Goal: Transaction & Acquisition: Obtain resource

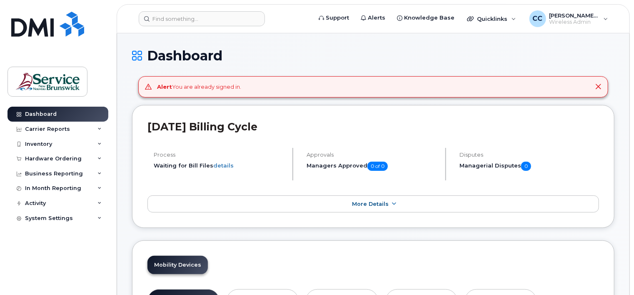
click at [360, 67] on div "Dashboard" at bounding box center [373, 62] width 482 height 28
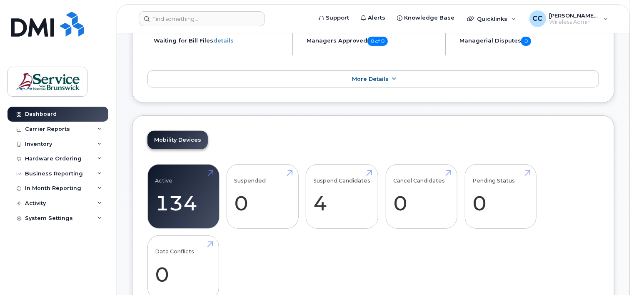
scroll to position [42, 0]
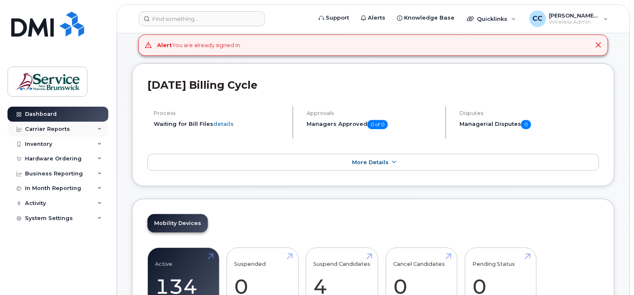
click at [101, 126] on div "Carrier Reports" at bounding box center [57, 129] width 101 height 15
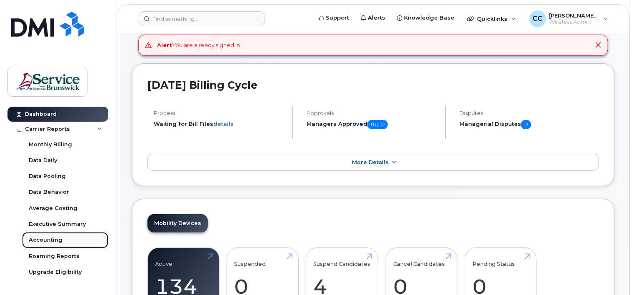
click at [44, 239] on div "Accounting" at bounding box center [46, 239] width 34 height 7
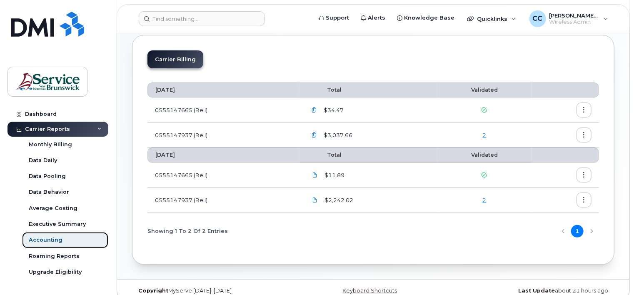
scroll to position [52, 0]
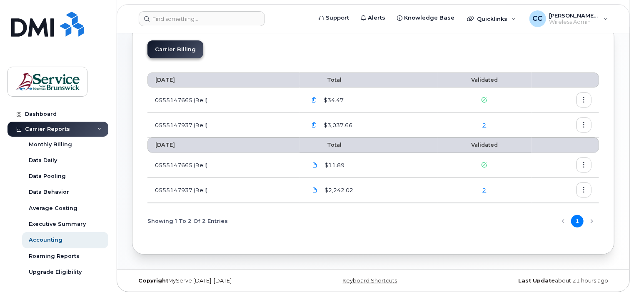
click at [586, 99] on icon "button" at bounding box center [583, 99] width 5 height 5
drag, startPoint x: 386, startPoint y: 233, endPoint x: 358, endPoint y: 206, distance: 38.9
click at [386, 232] on div "July 2025 Total Validated 0555147665 (Bell) $34.47 0555147937 (Bell) $3,037.66 …" at bounding box center [372, 152] width 451 height 174
click at [584, 188] on icon "button" at bounding box center [583, 189] width 5 height 5
click at [552, 222] on span "Download" at bounding box center [546, 222] width 32 height 7
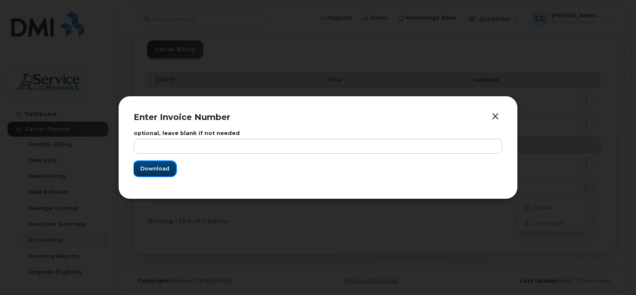
click at [158, 169] on span "Download" at bounding box center [154, 168] width 29 height 8
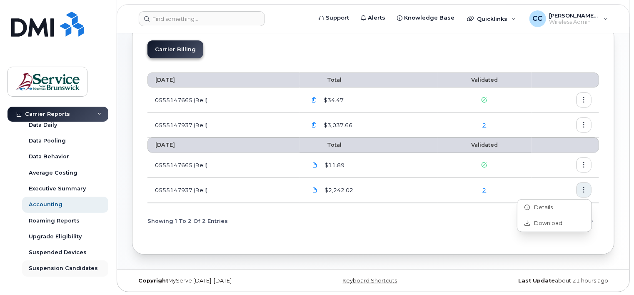
scroll to position [119, 0]
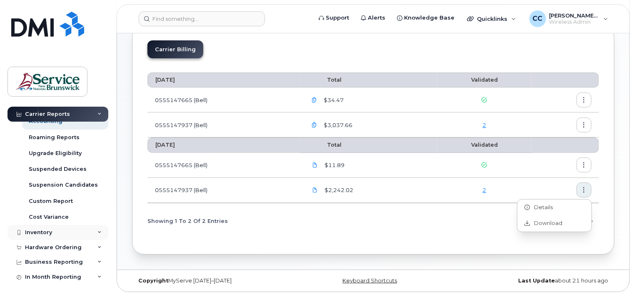
click at [98, 231] on icon at bounding box center [99, 232] width 4 height 4
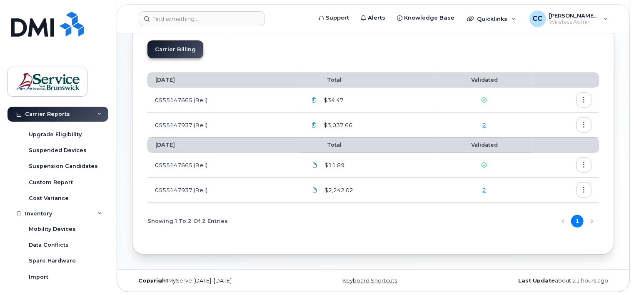
scroll to position [150, 0]
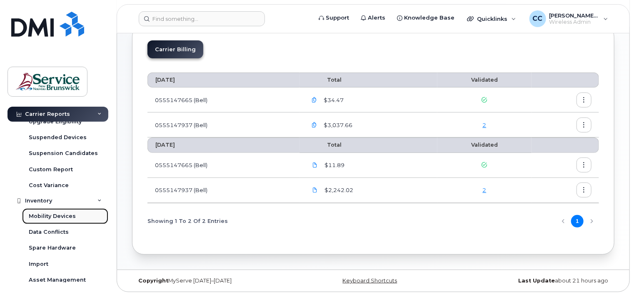
click at [68, 216] on div "Mobility Devices" at bounding box center [52, 215] width 47 height 7
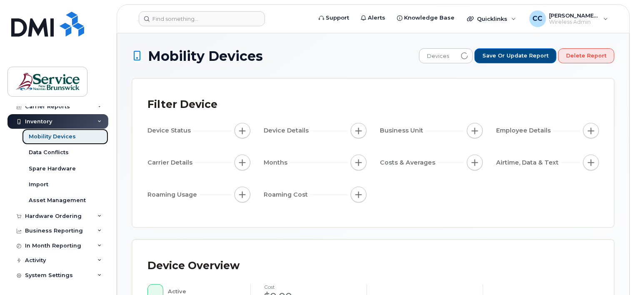
scroll to position [22, 0]
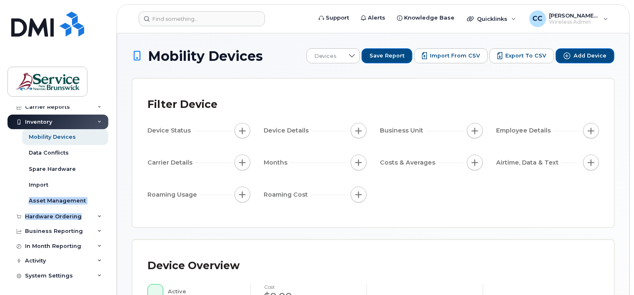
drag, startPoint x: 111, startPoint y: 206, endPoint x: 110, endPoint y: 181, distance: 25.0
click at [110, 181] on div "Dashboard Carrier Reports Monthly Billing Data Daily Data Pooling Data Behavior…" at bounding box center [56, 147] width 113 height 295
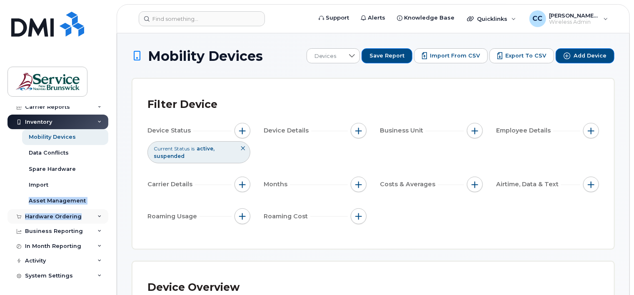
drag, startPoint x: 110, startPoint y: 181, endPoint x: 77, endPoint y: 213, distance: 45.6
click at [77, 213] on div "Hardware Ordering" at bounding box center [57, 216] width 101 height 15
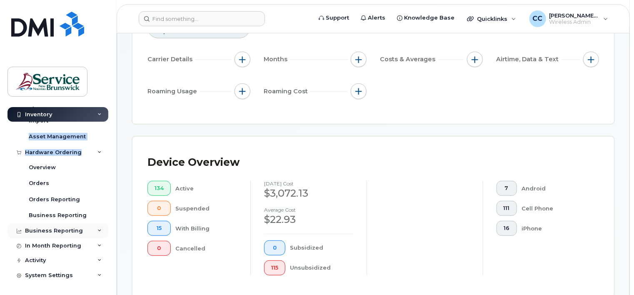
scroll to position [166, 0]
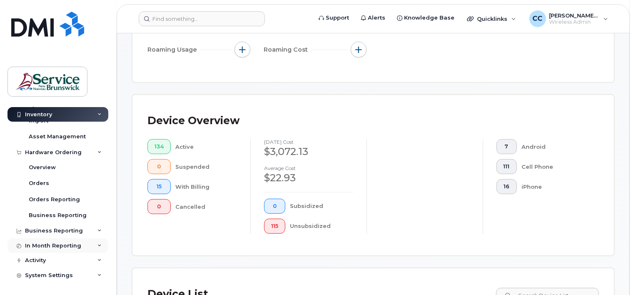
click at [97, 246] on icon at bounding box center [99, 245] width 4 height 4
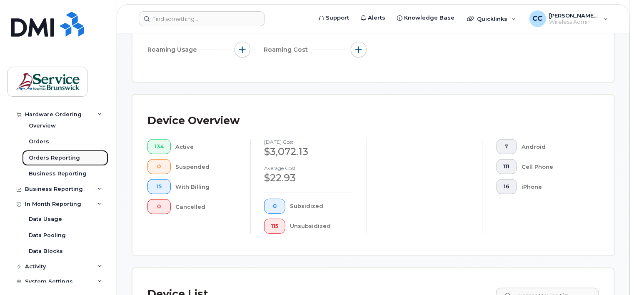
click at [64, 158] on div "Orders Reporting" at bounding box center [54, 157] width 51 height 7
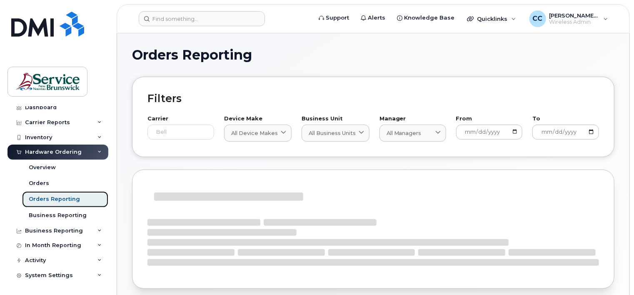
scroll to position [6, 0]
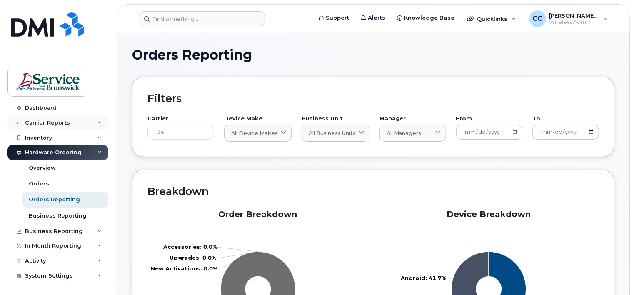
click at [66, 122] on div "Carrier Reports" at bounding box center [47, 122] width 45 height 7
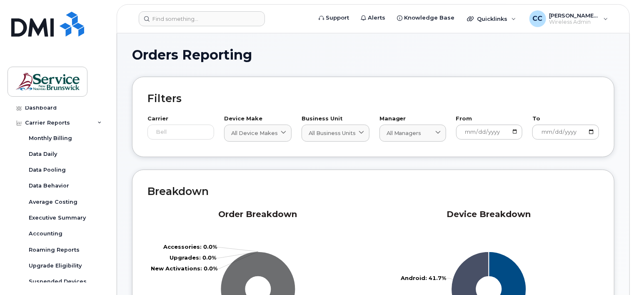
scroll to position [0, 0]
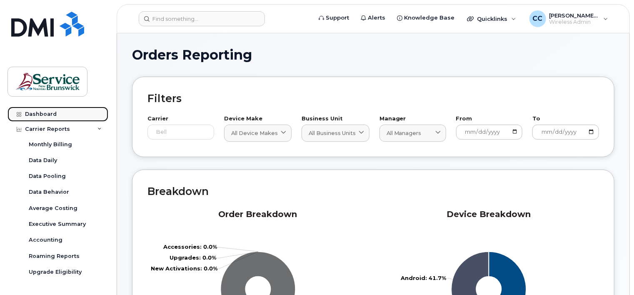
click at [75, 112] on link "Dashboard" at bounding box center [57, 114] width 101 height 15
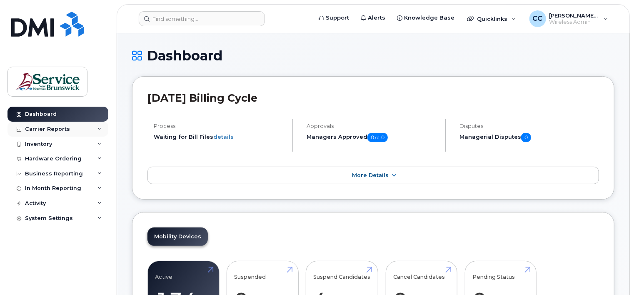
click at [99, 130] on icon at bounding box center [99, 129] width 4 height 4
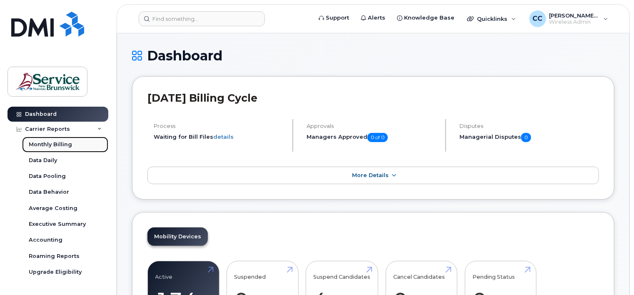
click at [68, 145] on div "Monthly Billing" at bounding box center [50, 144] width 43 height 7
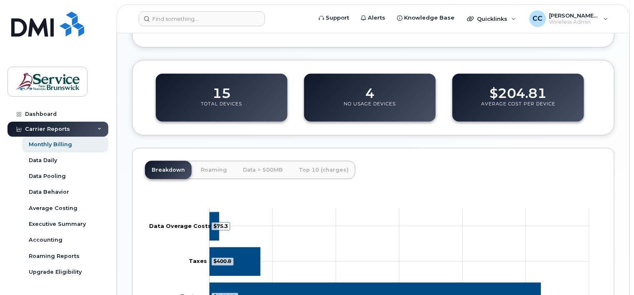
scroll to position [333, 0]
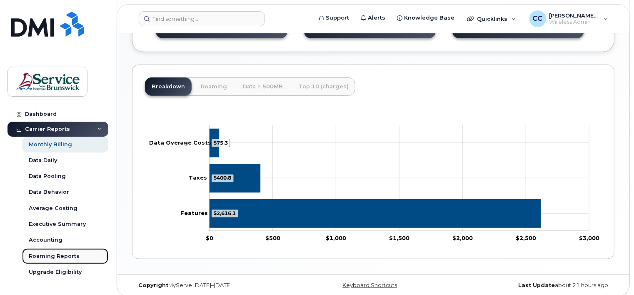
click at [75, 256] on div "Roaming Reports" at bounding box center [54, 255] width 51 height 7
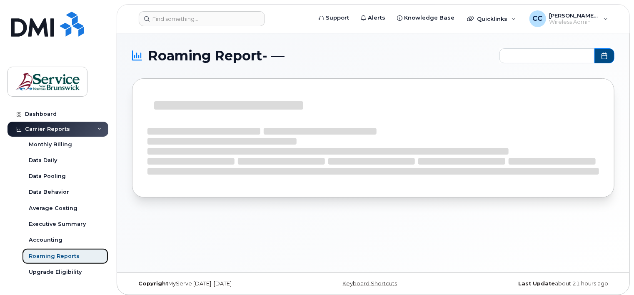
type input "2025-02 - 2025-07"
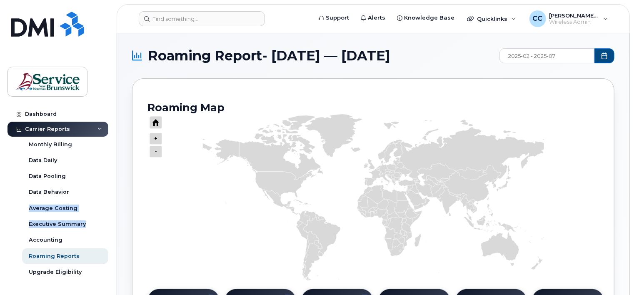
drag, startPoint x: 107, startPoint y: 196, endPoint x: 107, endPoint y: 221, distance: 25.8
click at [107, 222] on div "Monthly Billing Data Daily Data Pooling Data Behavior Average Costing Executive…" at bounding box center [66, 240] width 88 height 207
drag, startPoint x: 107, startPoint y: 221, endPoint x: 99, endPoint y: 184, distance: 37.9
click at [91, 205] on link "Average Costing" at bounding box center [65, 208] width 86 height 16
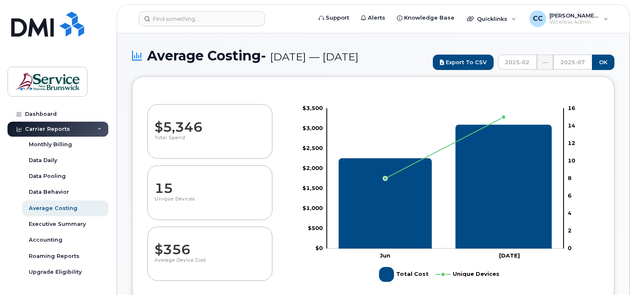
select select "100"
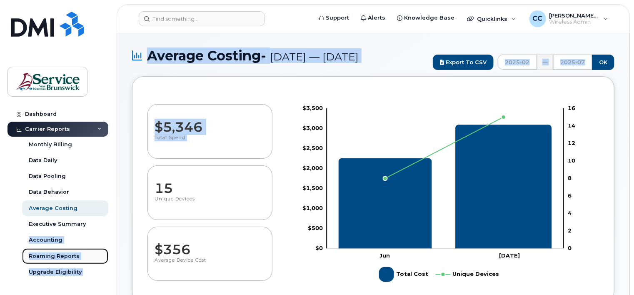
drag, startPoint x: 0, startPoint y: 0, endPoint x: 90, endPoint y: 253, distance: 268.7
click at [90, 253] on link "Roaming Reports" at bounding box center [65, 256] width 86 height 16
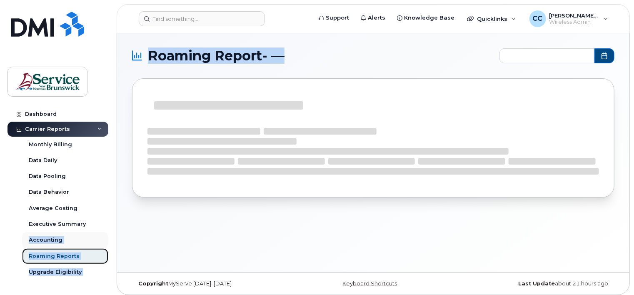
type input "2025-02 - 2025-07"
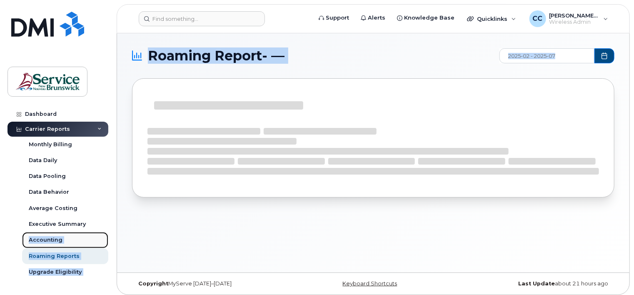
click at [51, 238] on div "Accounting" at bounding box center [46, 239] width 34 height 7
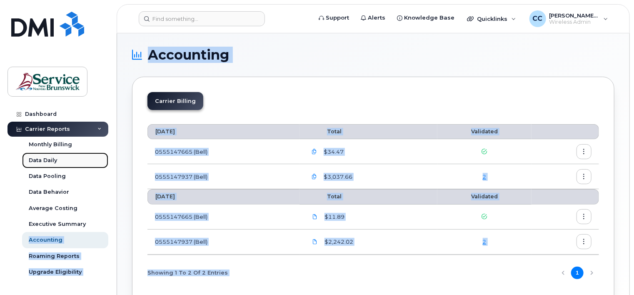
click at [83, 164] on link "Data Daily" at bounding box center [65, 160] width 86 height 16
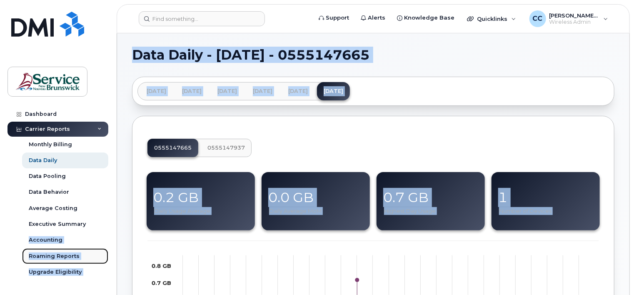
click at [58, 257] on div "Roaming Reports" at bounding box center [54, 255] width 51 height 7
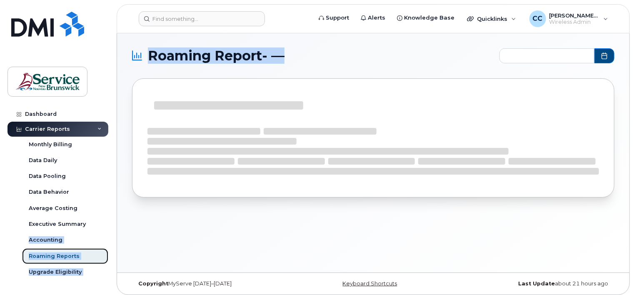
type input "2025-02 - 2025-07"
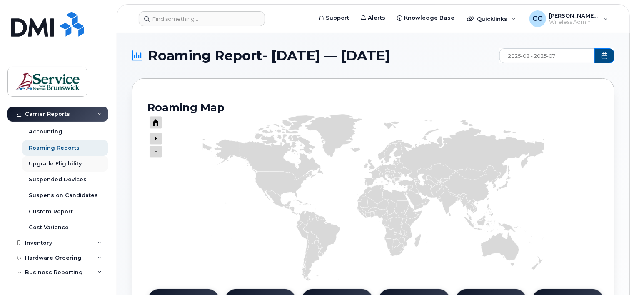
scroll to position [67, 0]
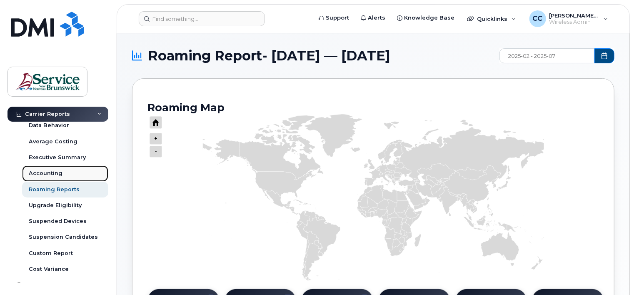
click at [53, 174] on div "Accounting" at bounding box center [46, 172] width 34 height 7
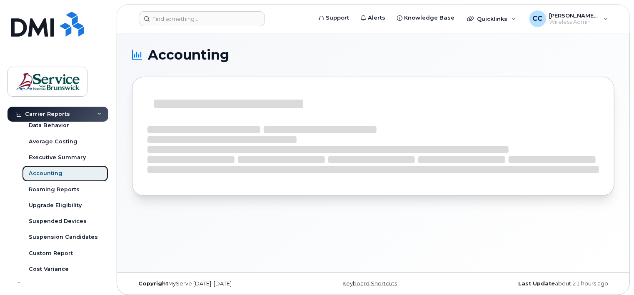
click at [53, 174] on div "Accounting" at bounding box center [46, 172] width 34 height 7
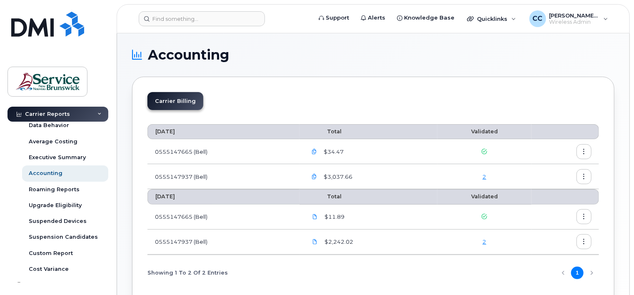
click at [584, 240] on icon "button" at bounding box center [583, 241] width 5 height 5
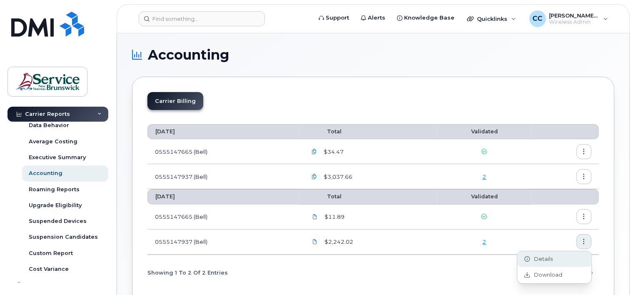
click at [553, 258] on div "Details" at bounding box center [554, 259] width 74 height 16
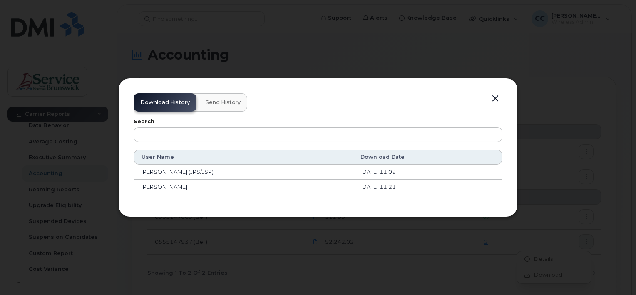
click at [388, 171] on td "[DATE] 11:09" at bounding box center [427, 171] width 149 height 15
click at [493, 98] on button "button" at bounding box center [495, 99] width 12 height 12
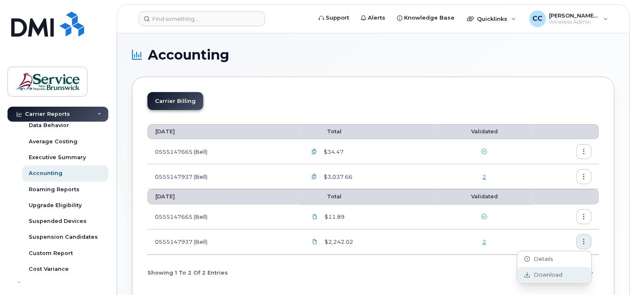
click at [561, 276] on div "Download" at bounding box center [554, 275] width 74 height 16
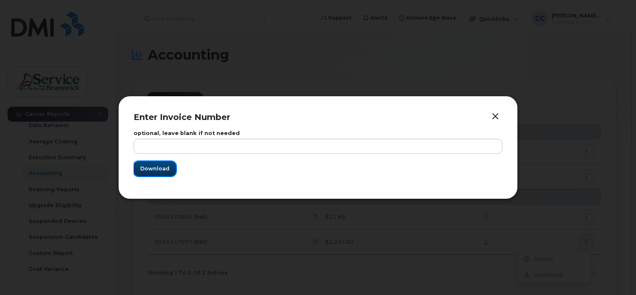
click at [165, 166] on span "Download" at bounding box center [154, 168] width 29 height 8
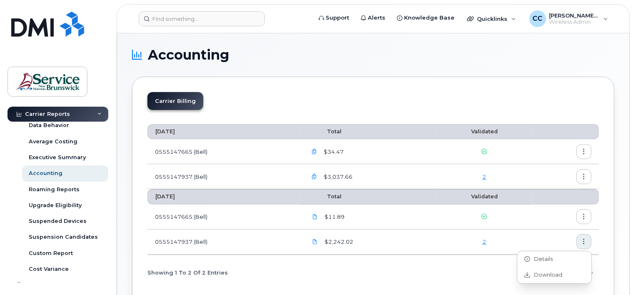
click at [586, 176] on icon "button" at bounding box center [583, 176] width 5 height 5
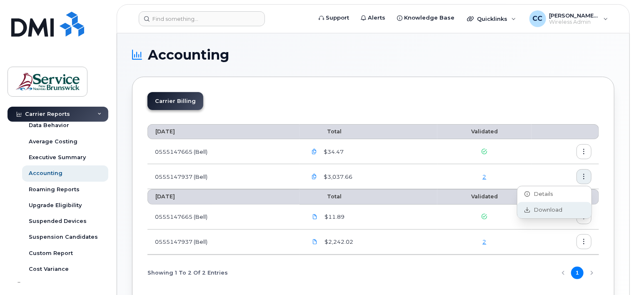
click at [559, 212] on span "Download" at bounding box center [546, 209] width 32 height 7
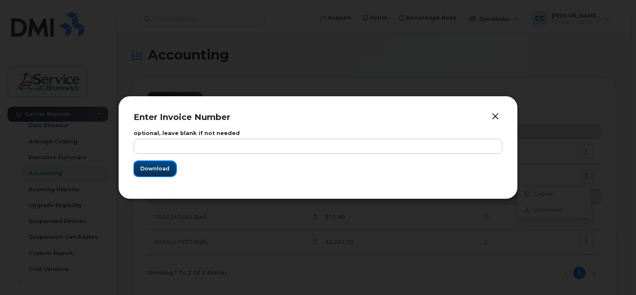
drag, startPoint x: 157, startPoint y: 169, endPoint x: 244, endPoint y: 159, distance: 88.4
click at [157, 169] on span "Download" at bounding box center [154, 168] width 29 height 8
